Goal: Information Seeking & Learning: Learn about a topic

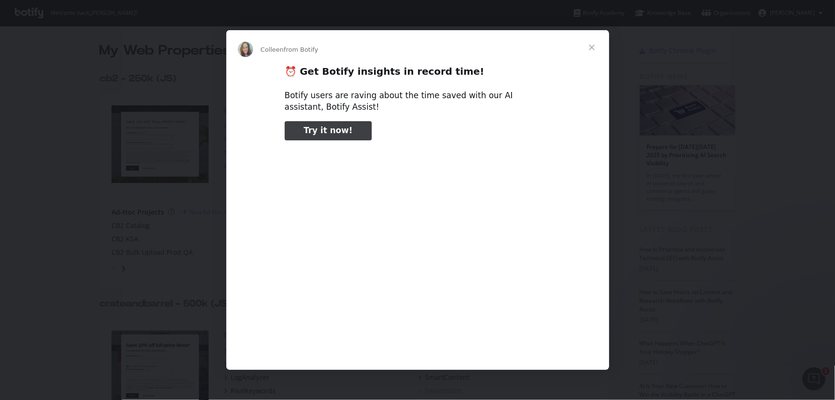
type input "3296666"
click at [596, 48] on span "Close" at bounding box center [592, 47] width 34 height 34
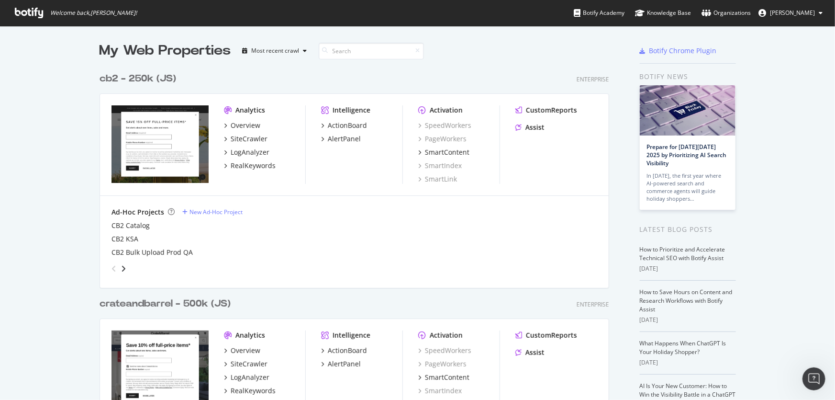
click at [178, 302] on div "crateandbarrel - 500k (JS)" at bounding box center [165, 304] width 131 height 14
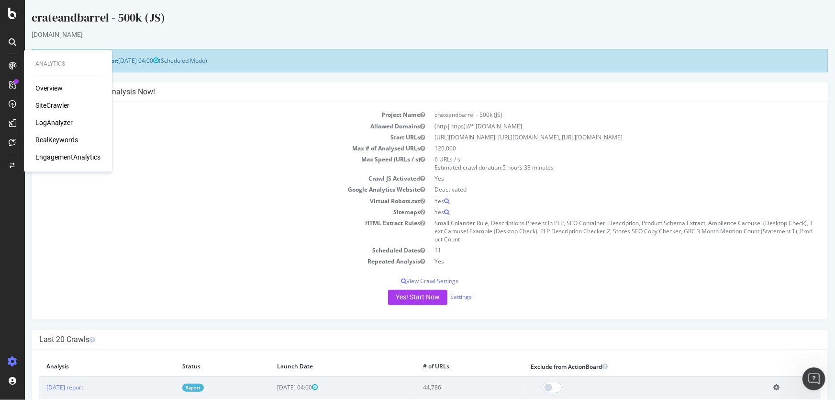
click at [77, 158] on div "EngagementAnalytics" at bounding box center [67, 158] width 65 height 10
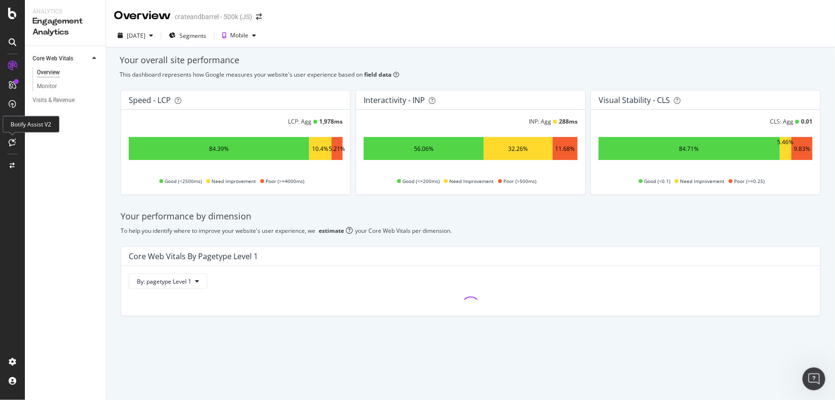
click at [10, 142] on icon at bounding box center [12, 142] width 7 height 8
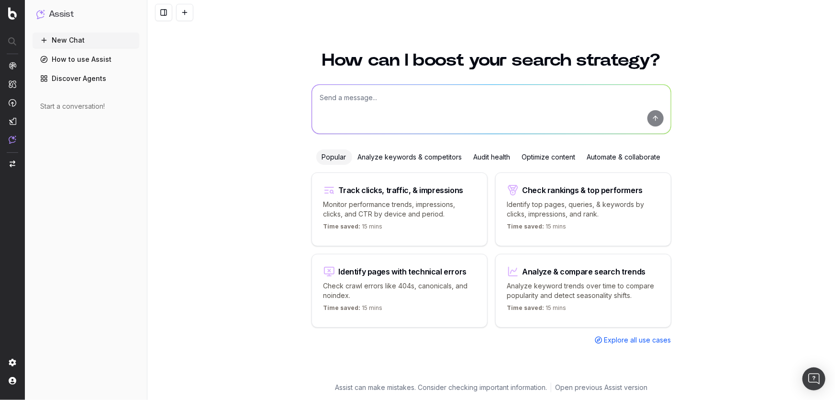
click at [124, 79] on link "Discover Agents" at bounding box center [86, 78] width 107 height 15
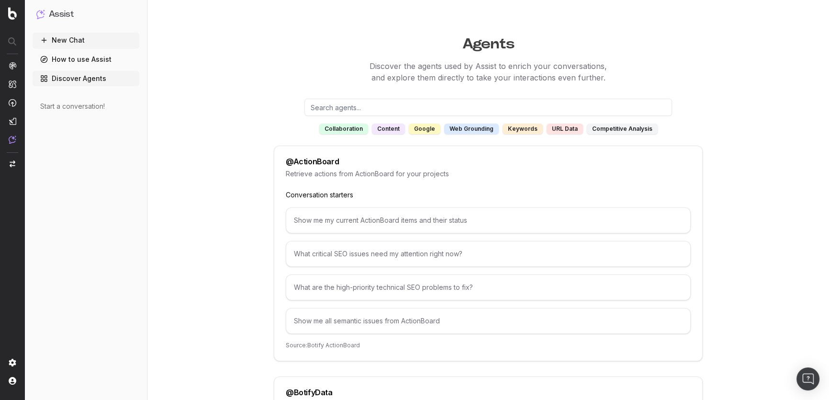
click at [530, 243] on div "What critical SEO issues need my attention right now?" at bounding box center [488, 254] width 405 height 26
click at [378, 254] on div "What critical SEO issues need my attention right now?" at bounding box center [488, 254] width 405 height 26
click at [391, 111] on input "text" at bounding box center [488, 107] width 368 height 17
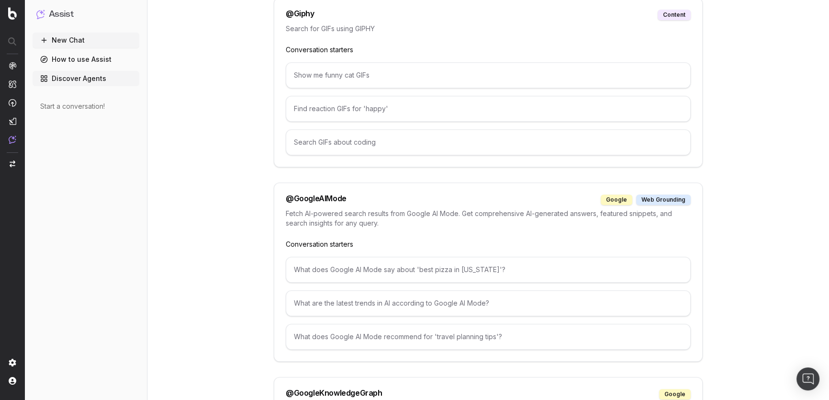
scroll to position [914, 0]
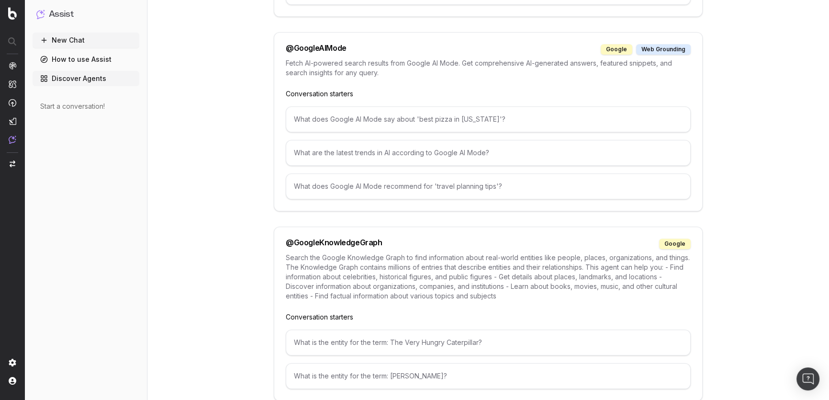
click at [407, 80] on div "Fetch AI-powered search results from Google AI Mode. Get comprehensive AI-gener…" at bounding box center [488, 73] width 405 height 31
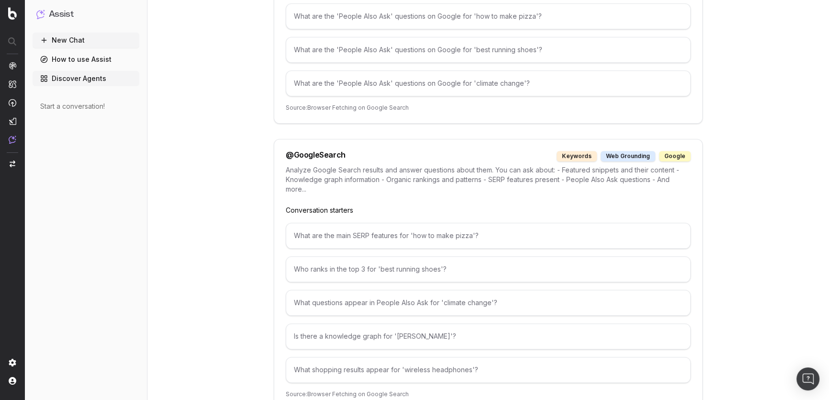
scroll to position [1393, 0]
click at [68, 70] on ul "New Chat How to use Assist Discover Agents" at bounding box center [86, 60] width 107 height 54
click at [72, 60] on link "How to use Assist" at bounding box center [86, 59] width 107 height 15
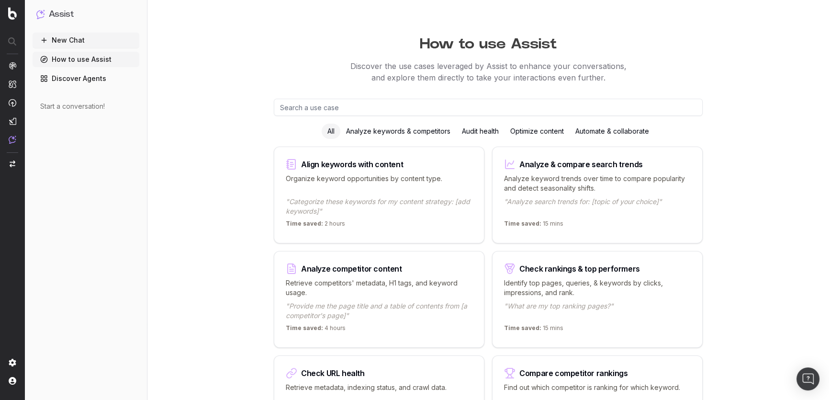
click at [387, 106] on input "text" at bounding box center [488, 107] width 429 height 17
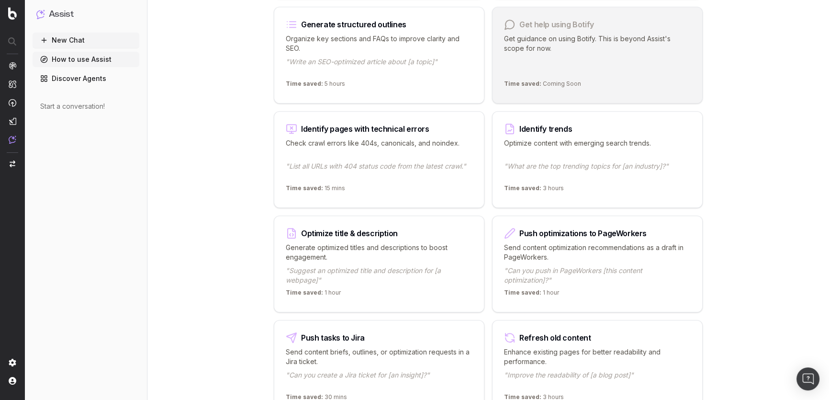
scroll to position [1132, 0]
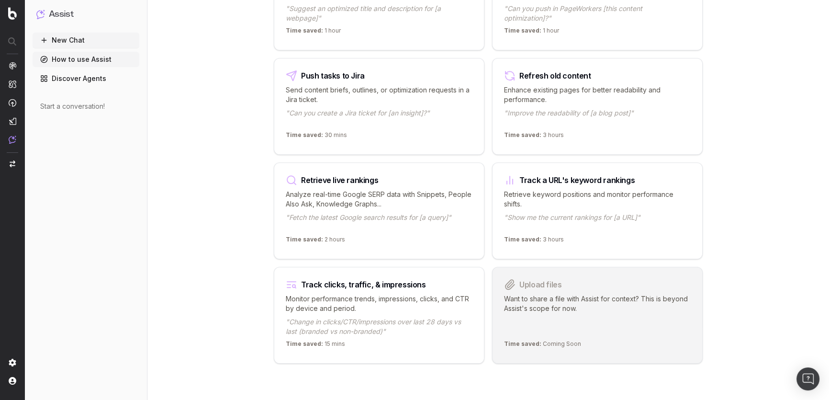
click at [368, 301] on p "Monitor performance trends, impressions, clicks, and CTR by device and period." at bounding box center [379, 303] width 187 height 19
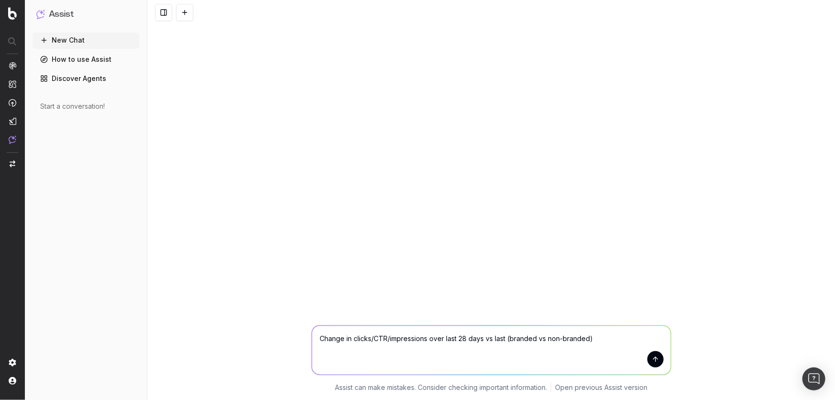
click at [593, 336] on textarea "Change in clicks/CTR/impressions over last 28 days vs last (branded vs non-bran…" at bounding box center [491, 350] width 359 height 49
type textarea "can you tell me how ai engines are driving clicks to my site?"
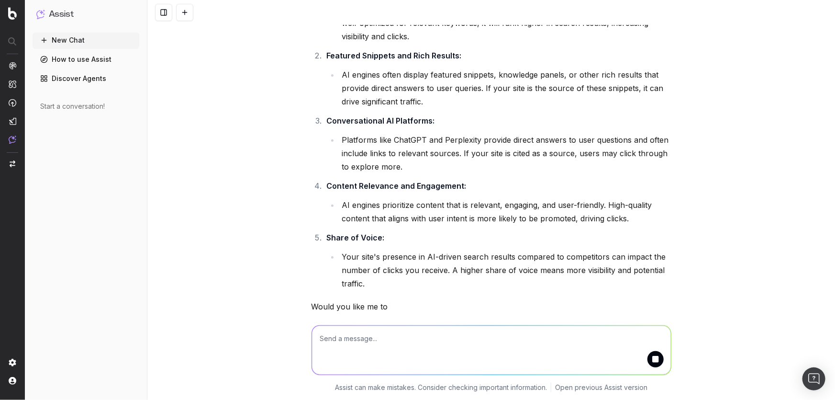
scroll to position [135, 0]
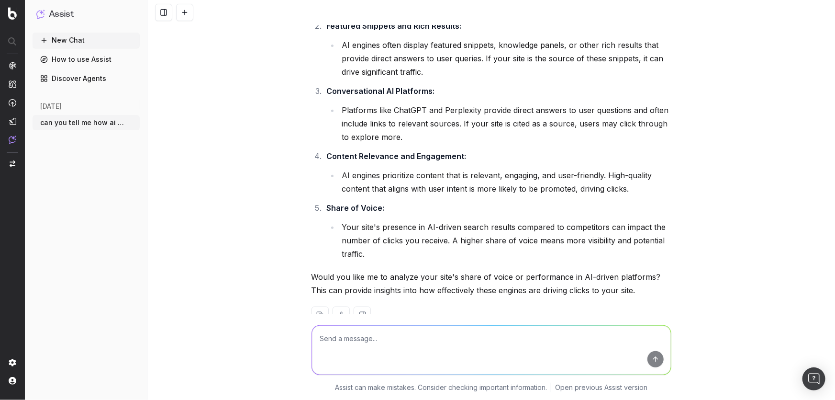
scroll to position [182, 0]
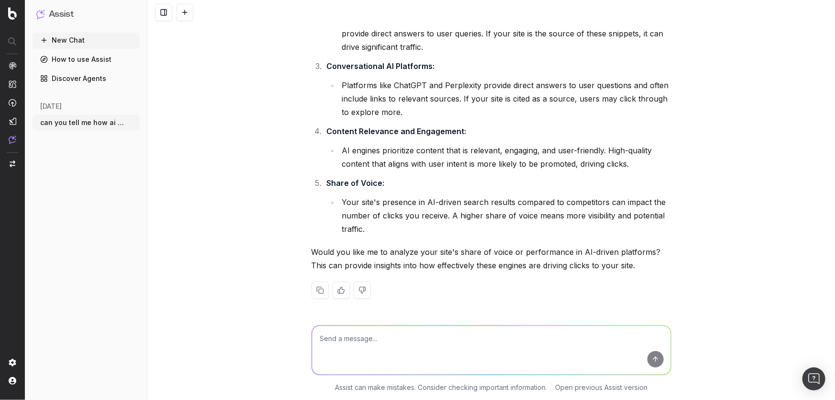
click at [399, 332] on textarea at bounding box center [491, 350] width 359 height 49
type textarea "but literally is there a report to track the traffic generated?"
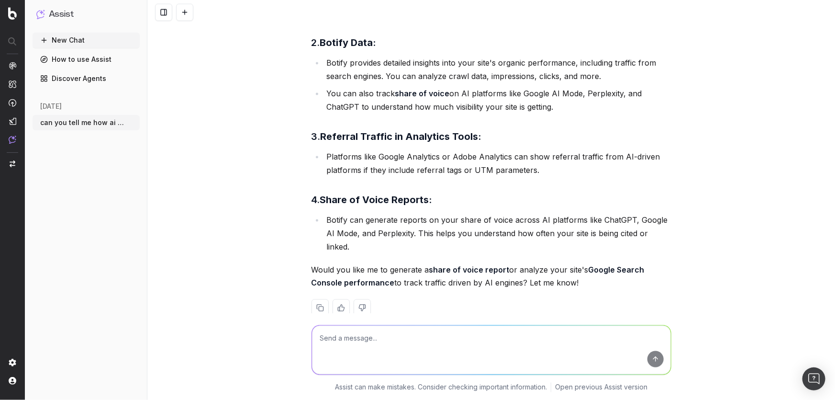
scroll to position [651, 0]
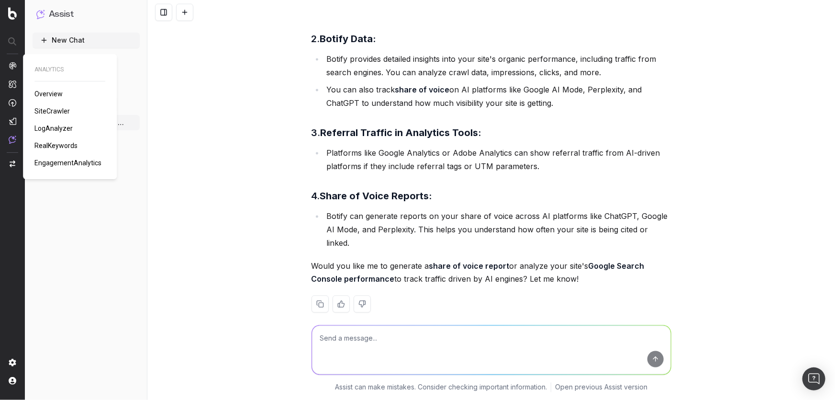
click at [50, 148] on span "RealKeywords" at bounding box center [55, 146] width 43 height 8
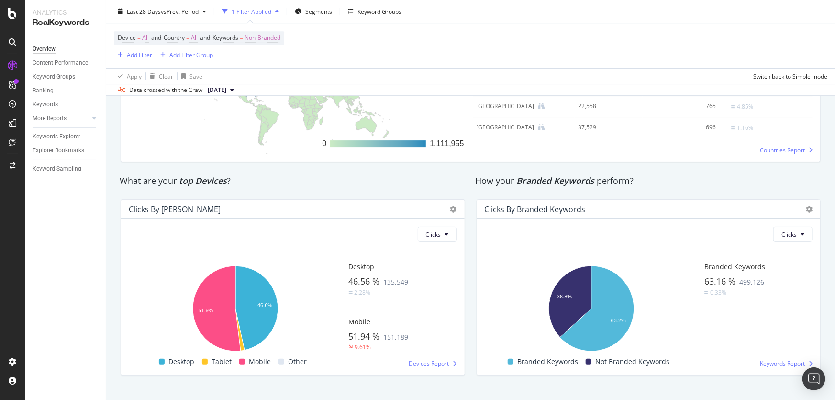
scroll to position [1540, 0]
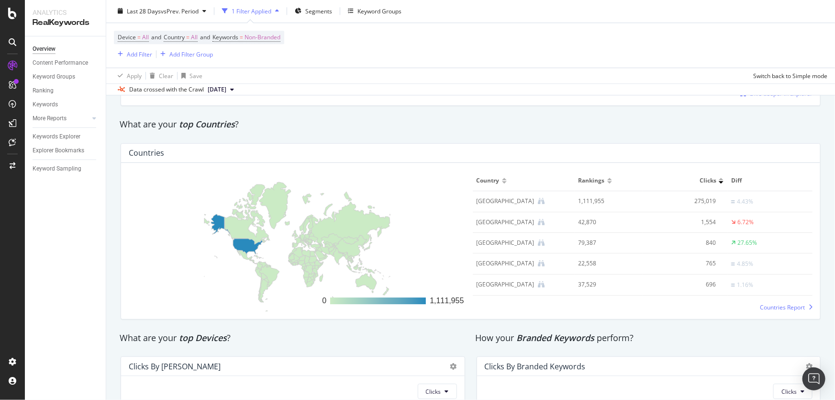
scroll to position [1061, 0]
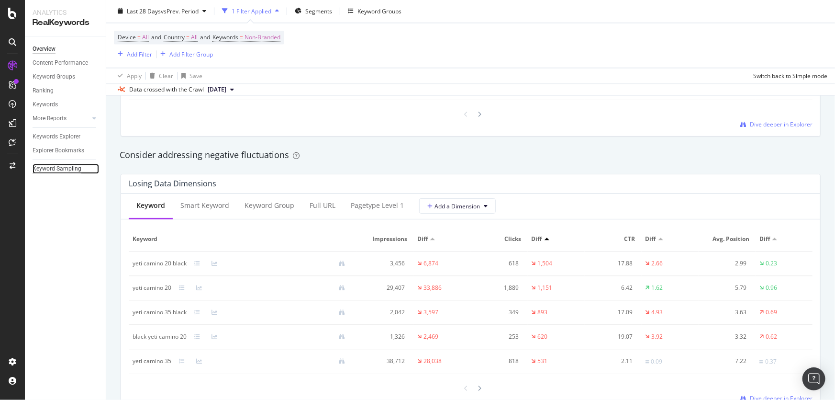
click at [77, 168] on div "Keyword Sampling" at bounding box center [57, 169] width 49 height 10
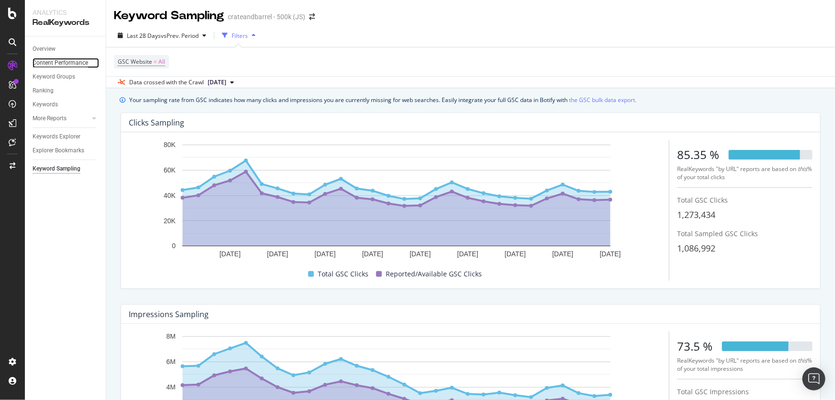
click at [69, 62] on div "Content Performance" at bounding box center [61, 63] width 56 height 10
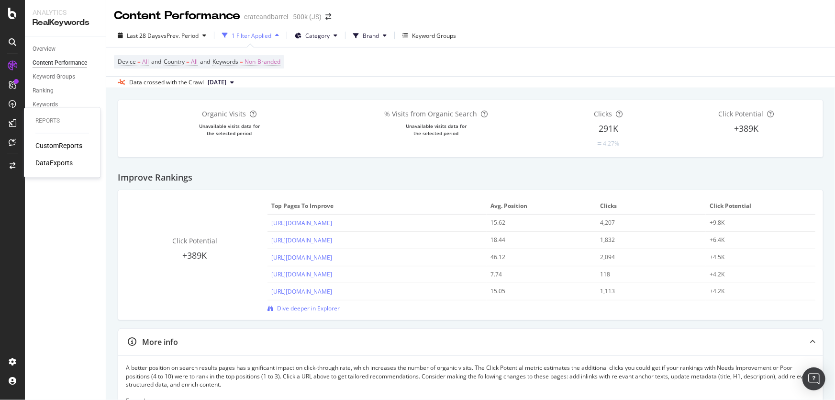
click at [48, 151] on div "CustomReports DataExports" at bounding box center [62, 154] width 54 height 27
click at [45, 143] on div "CustomReports" at bounding box center [58, 146] width 47 height 10
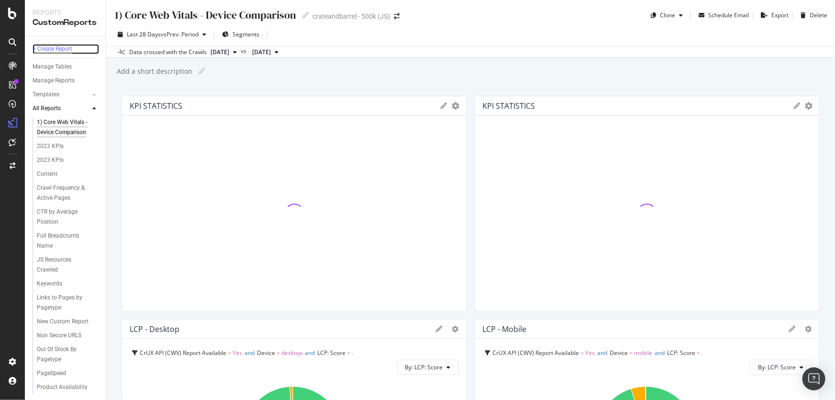
click at [56, 44] on div "+ Create Report" at bounding box center [53, 49] width 40 height 10
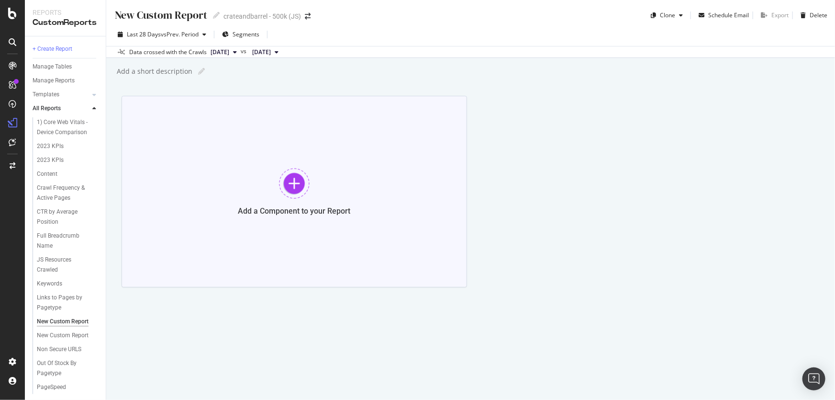
click at [295, 184] on div at bounding box center [294, 183] width 31 height 31
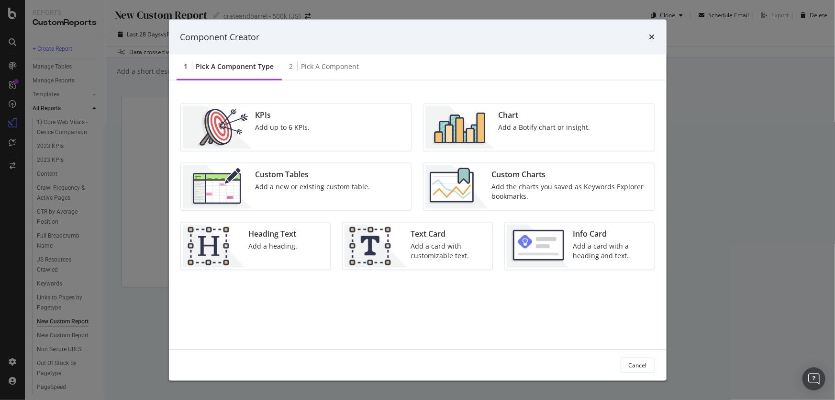
click at [314, 137] on div "KPIs Add up to 6 KPIs." at bounding box center [296, 127] width 231 height 47
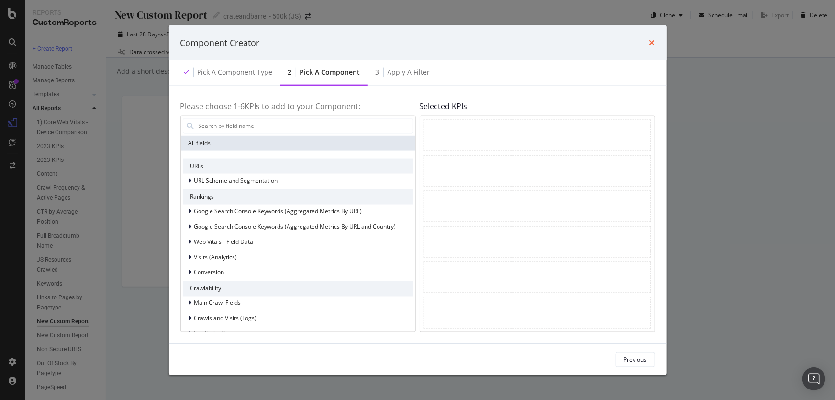
click at [651, 41] on icon "times" at bounding box center [653, 43] width 6 height 8
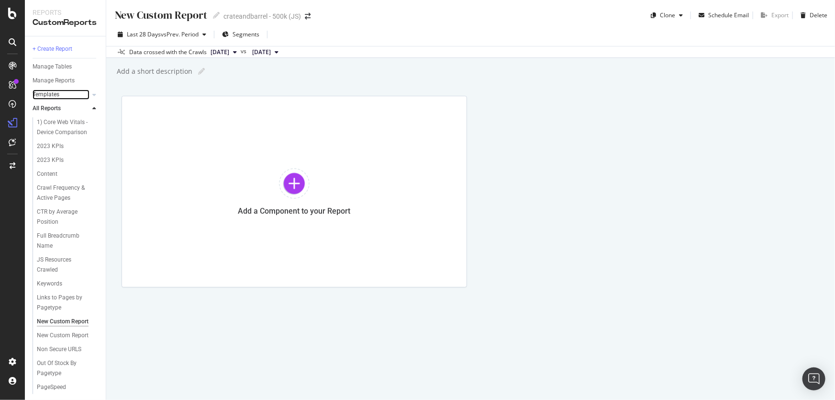
click at [64, 91] on link "Templates" at bounding box center [61, 95] width 57 height 10
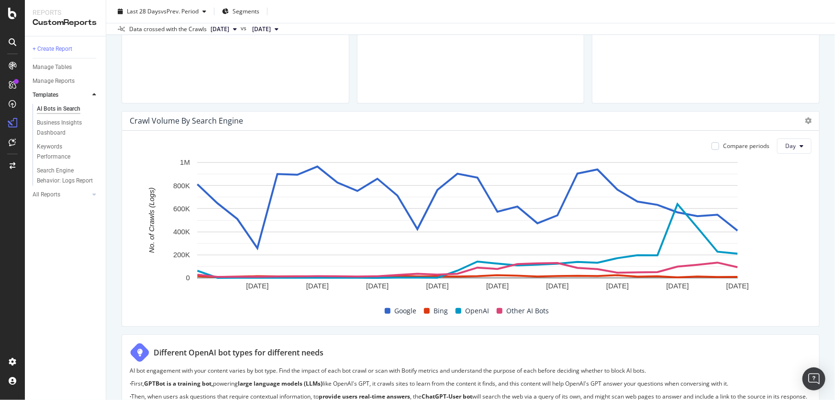
scroll to position [392, 0]
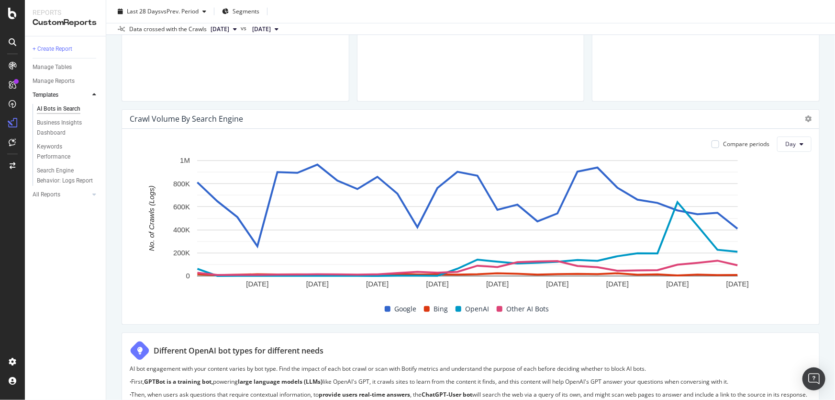
click at [398, 307] on span "Google" at bounding box center [406, 308] width 22 height 11
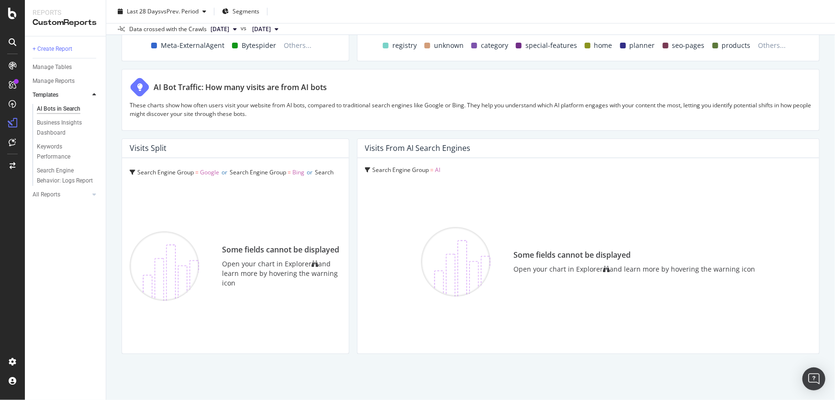
scroll to position [1606, 0]
click at [225, 266] on div "Open your chart in Explorer and learn more by hovering the warning icon" at bounding box center [281, 272] width 119 height 29
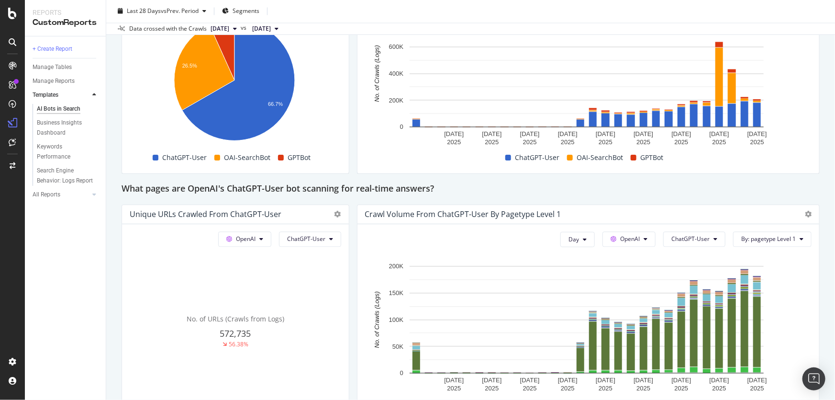
scroll to position [996, 0]
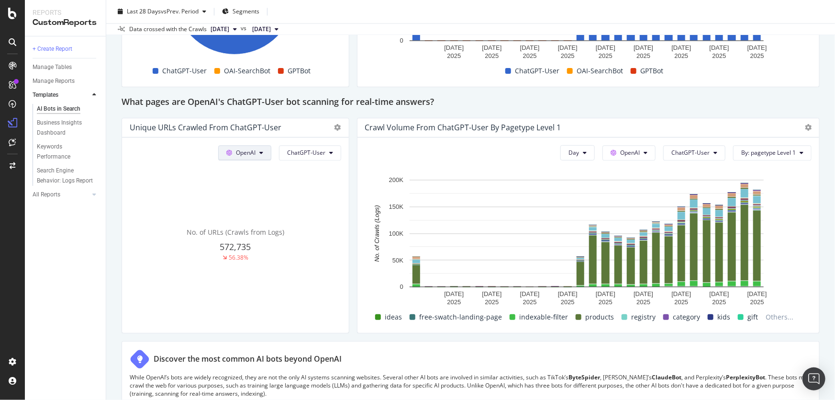
click at [243, 155] on span "OpenAI" at bounding box center [246, 152] width 20 height 8
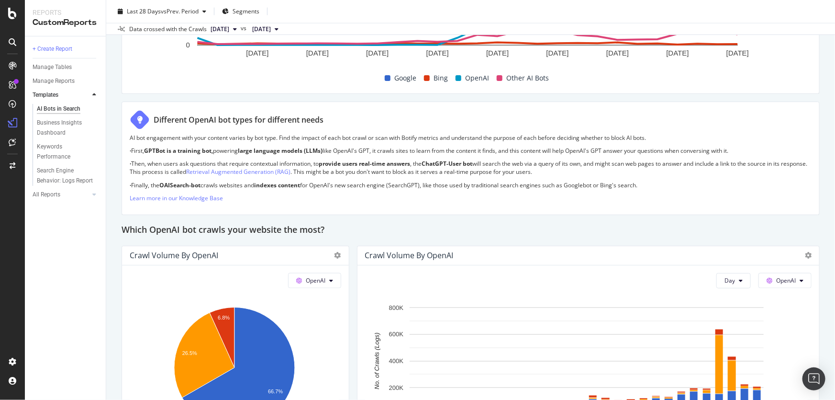
scroll to position [0, 0]
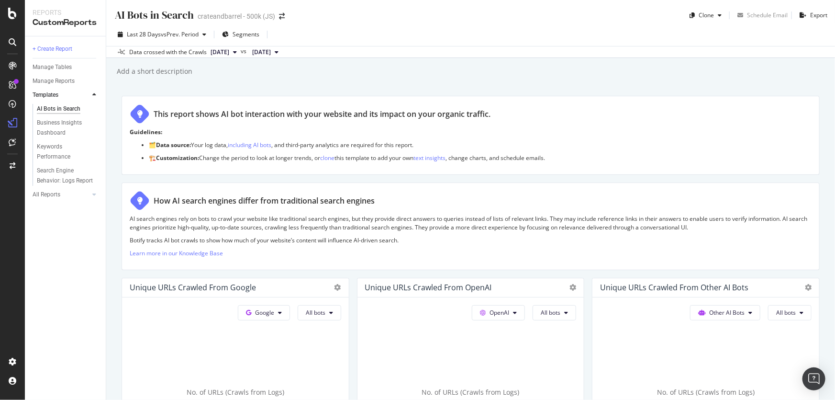
drag, startPoint x: 760, startPoint y: 371, endPoint x: 744, endPoint y: 111, distance: 261.0
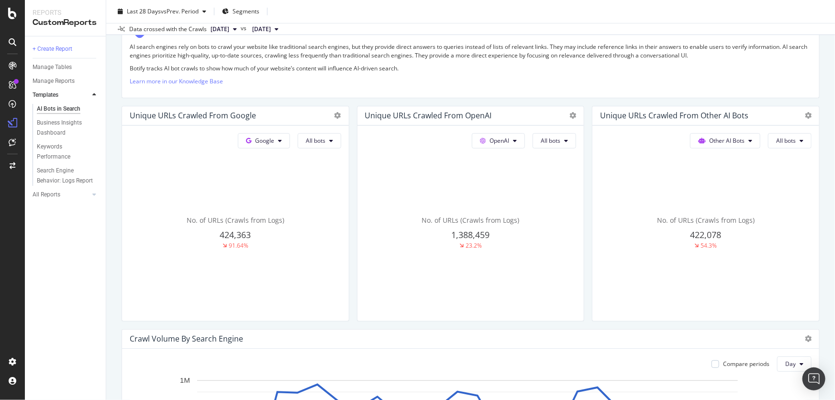
scroll to position [174, 0]
